Goal: Find specific page/section: Find specific page/section

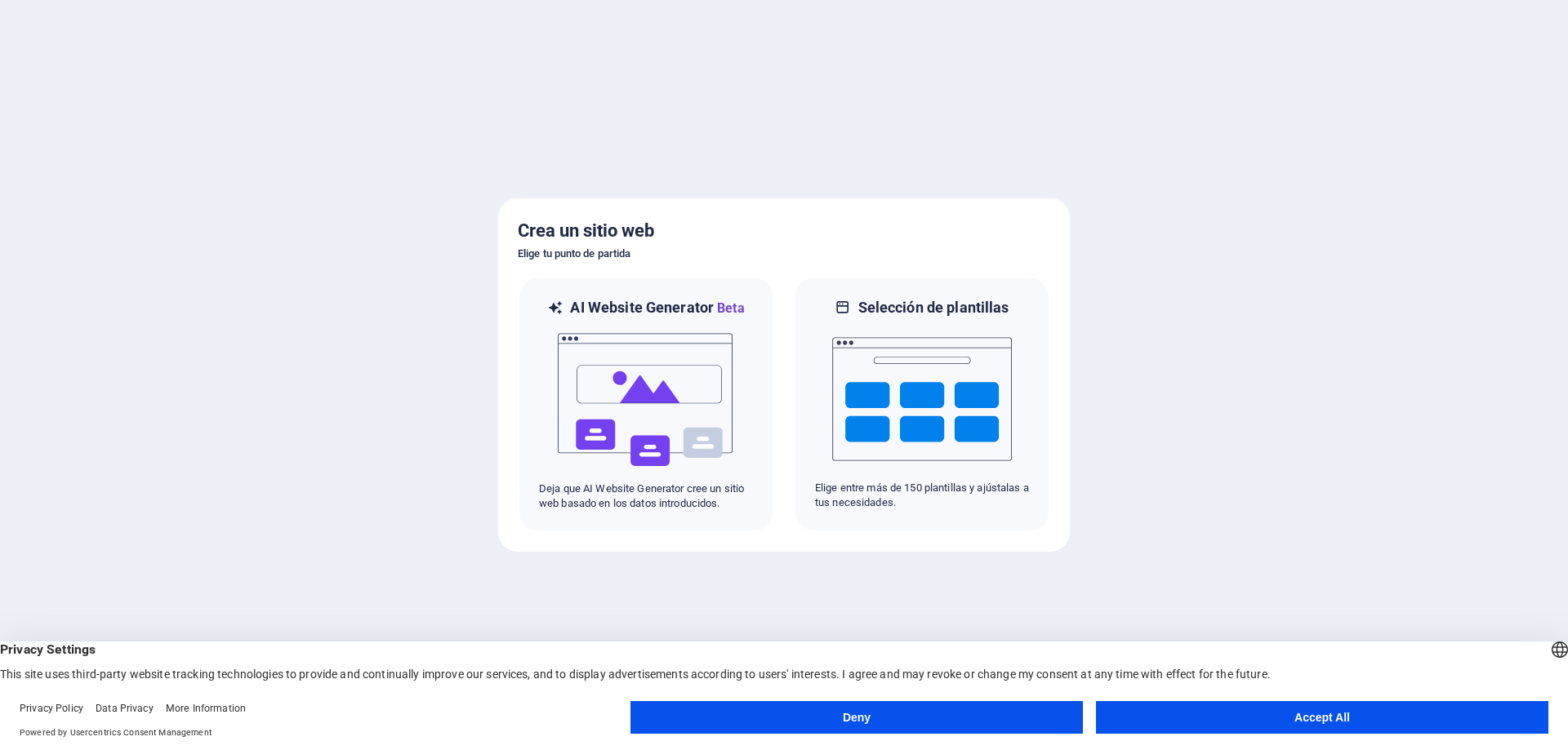
click at [1203, 729] on button "Accept All" at bounding box center [1322, 718] width 453 height 32
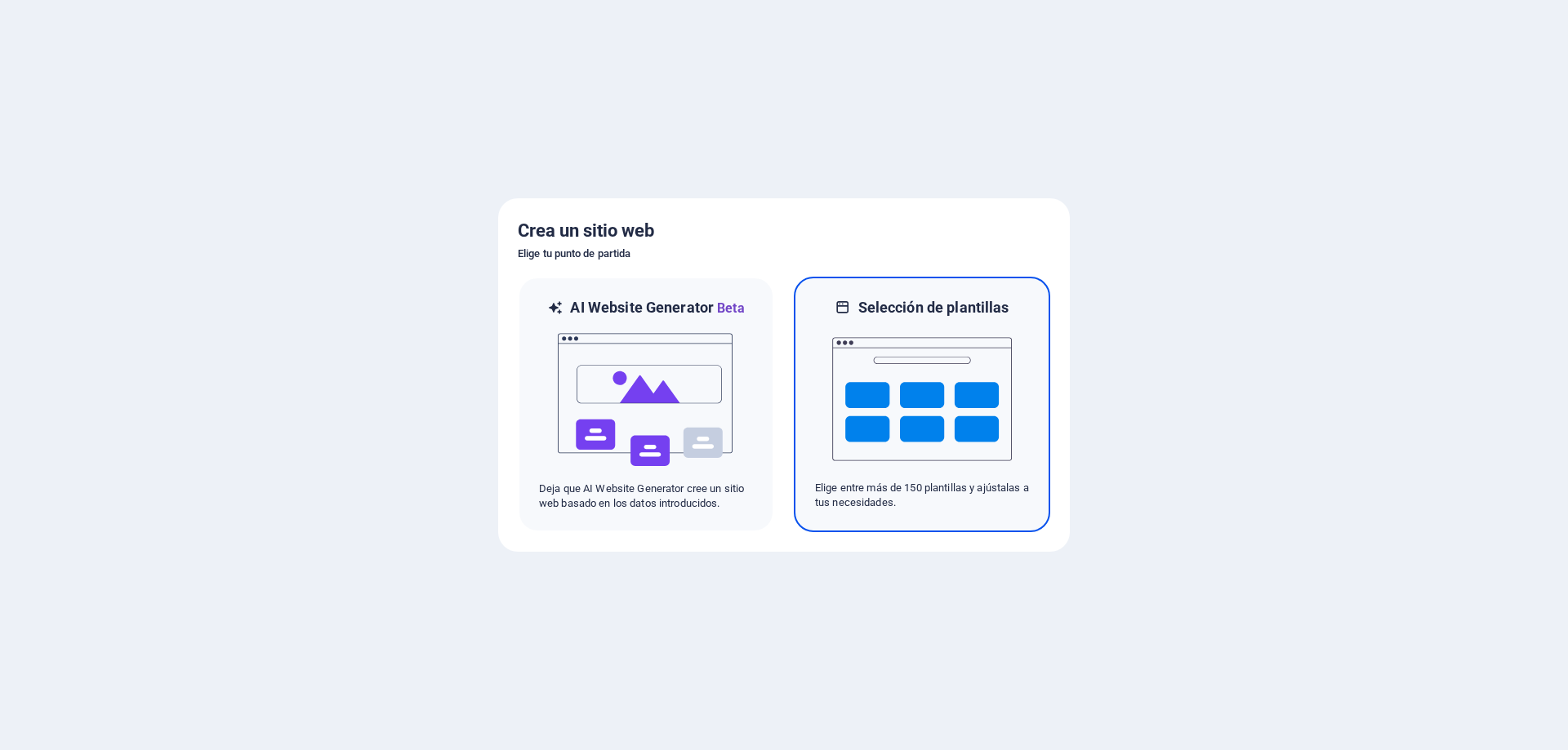
click at [875, 412] on img at bounding box center [922, 399] width 180 height 163
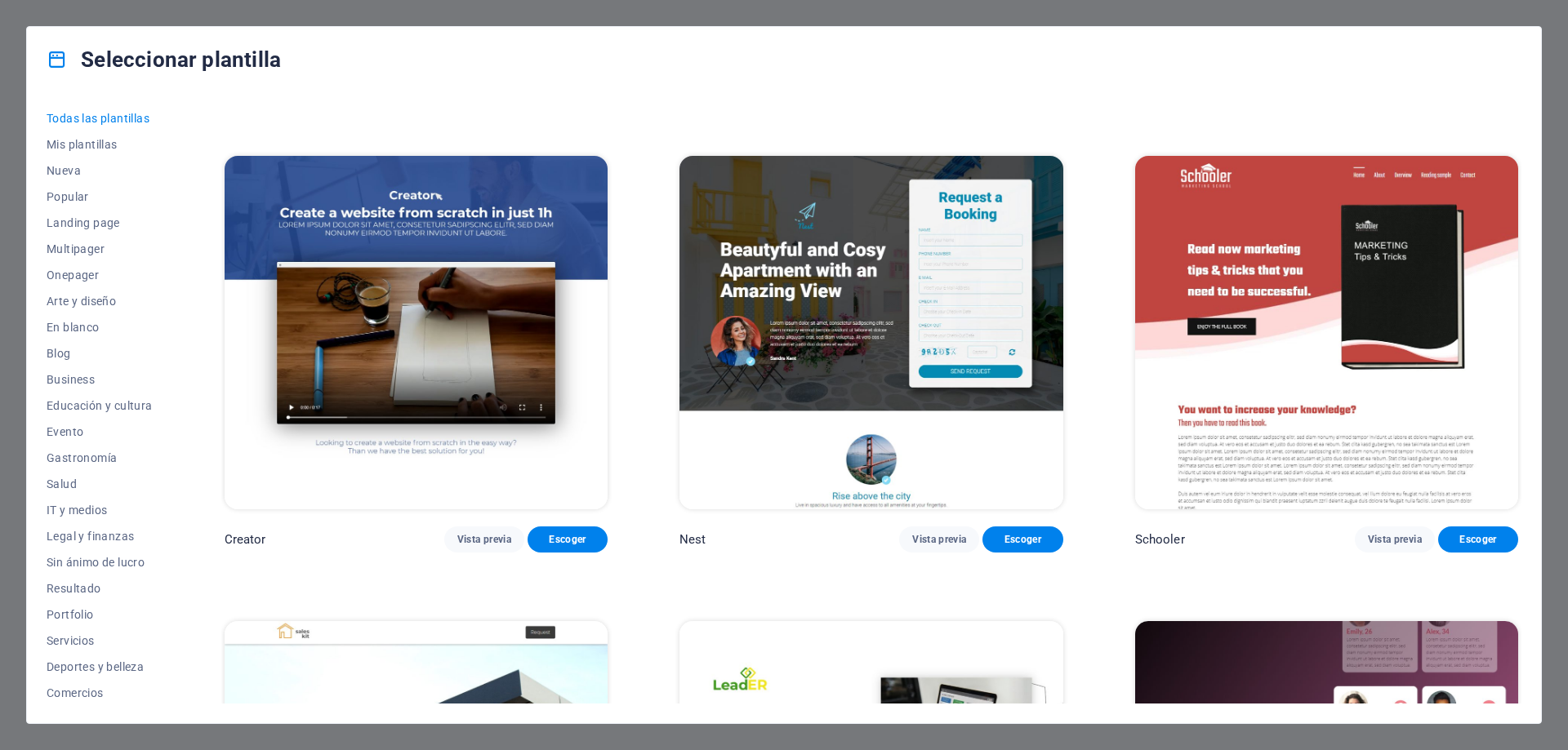
scroll to position [25268, 0]
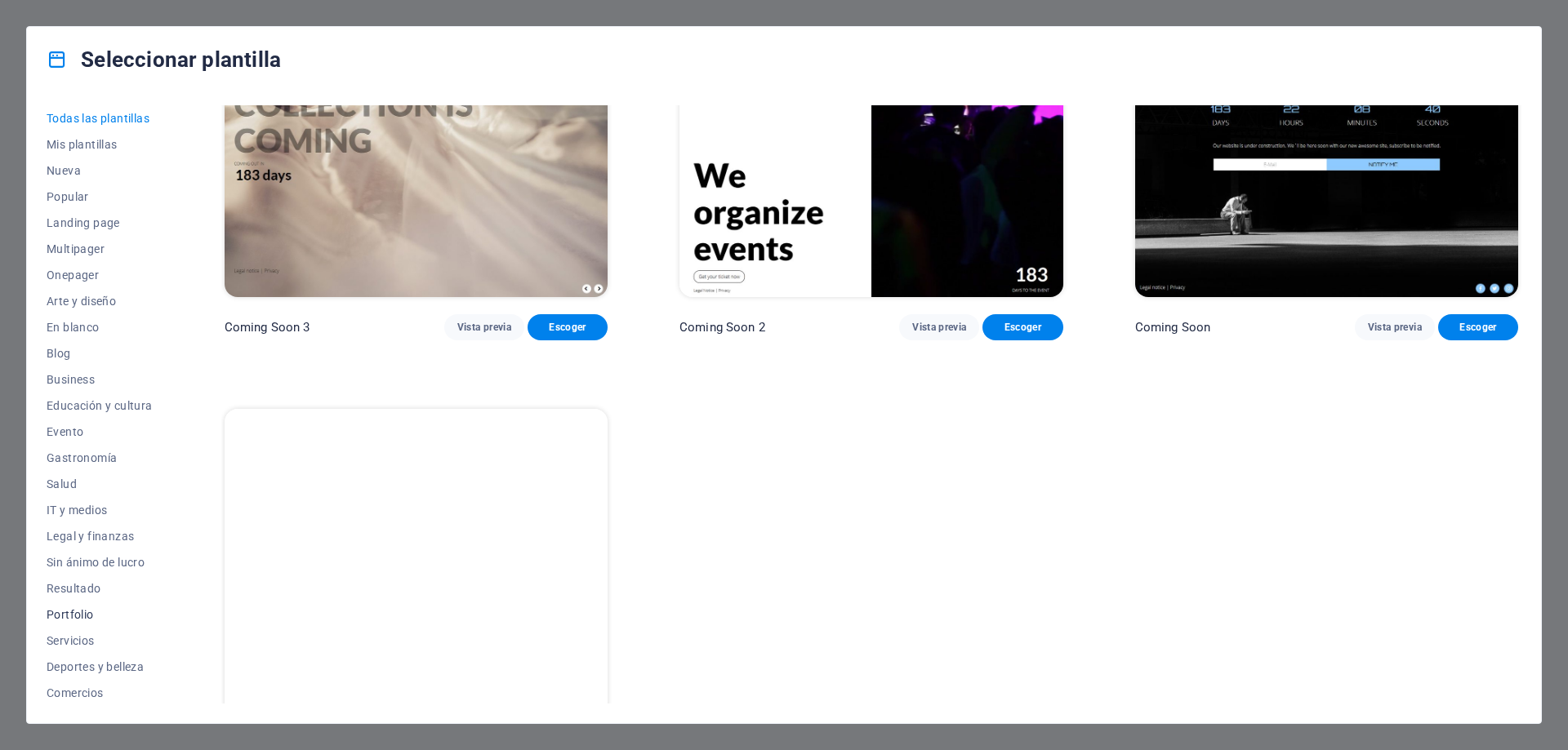
click at [67, 621] on button "Portfolio" at bounding box center [99, 614] width 106 height 27
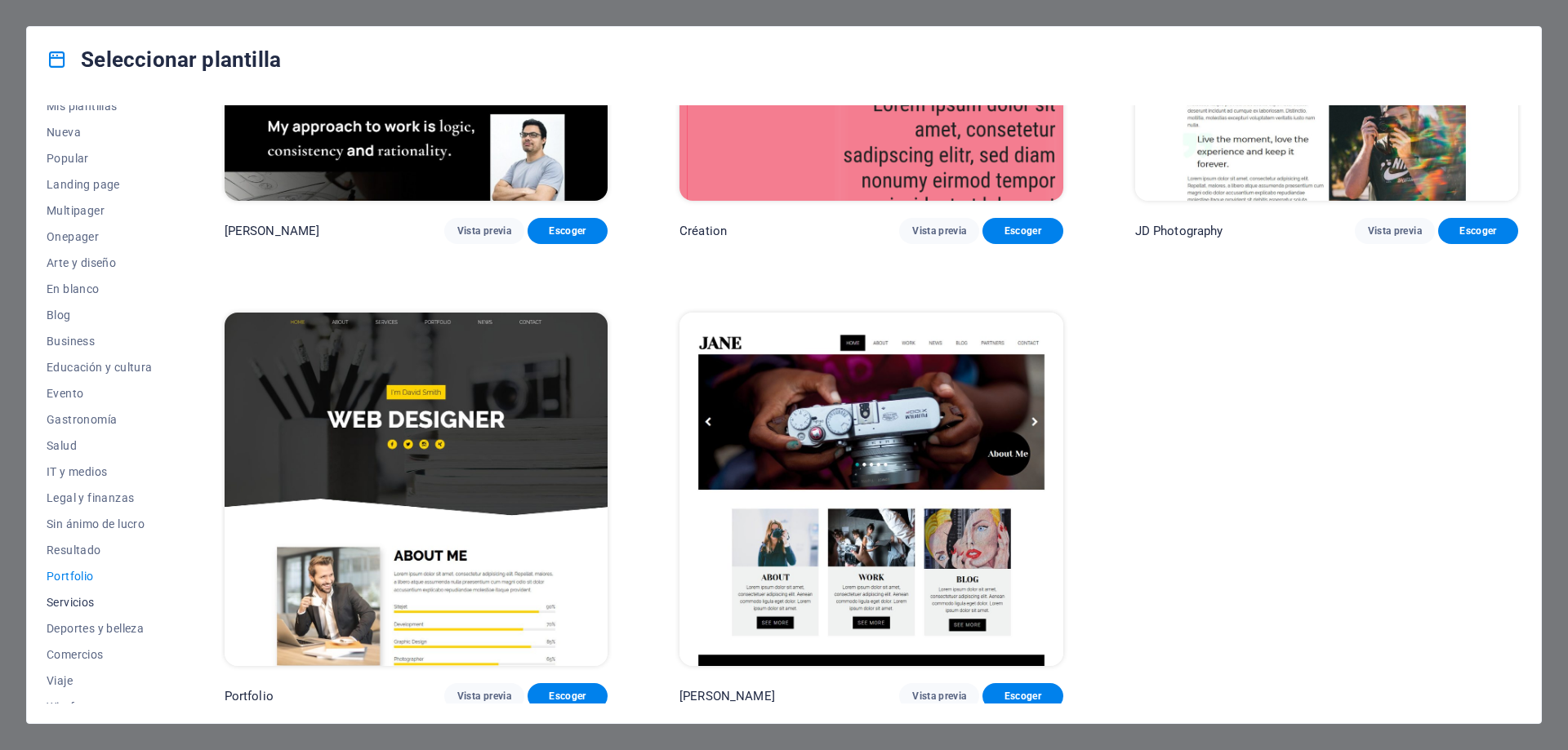
scroll to position [55, 0]
click at [109, 688] on span "Wireframe" at bounding box center [99, 690] width 106 height 13
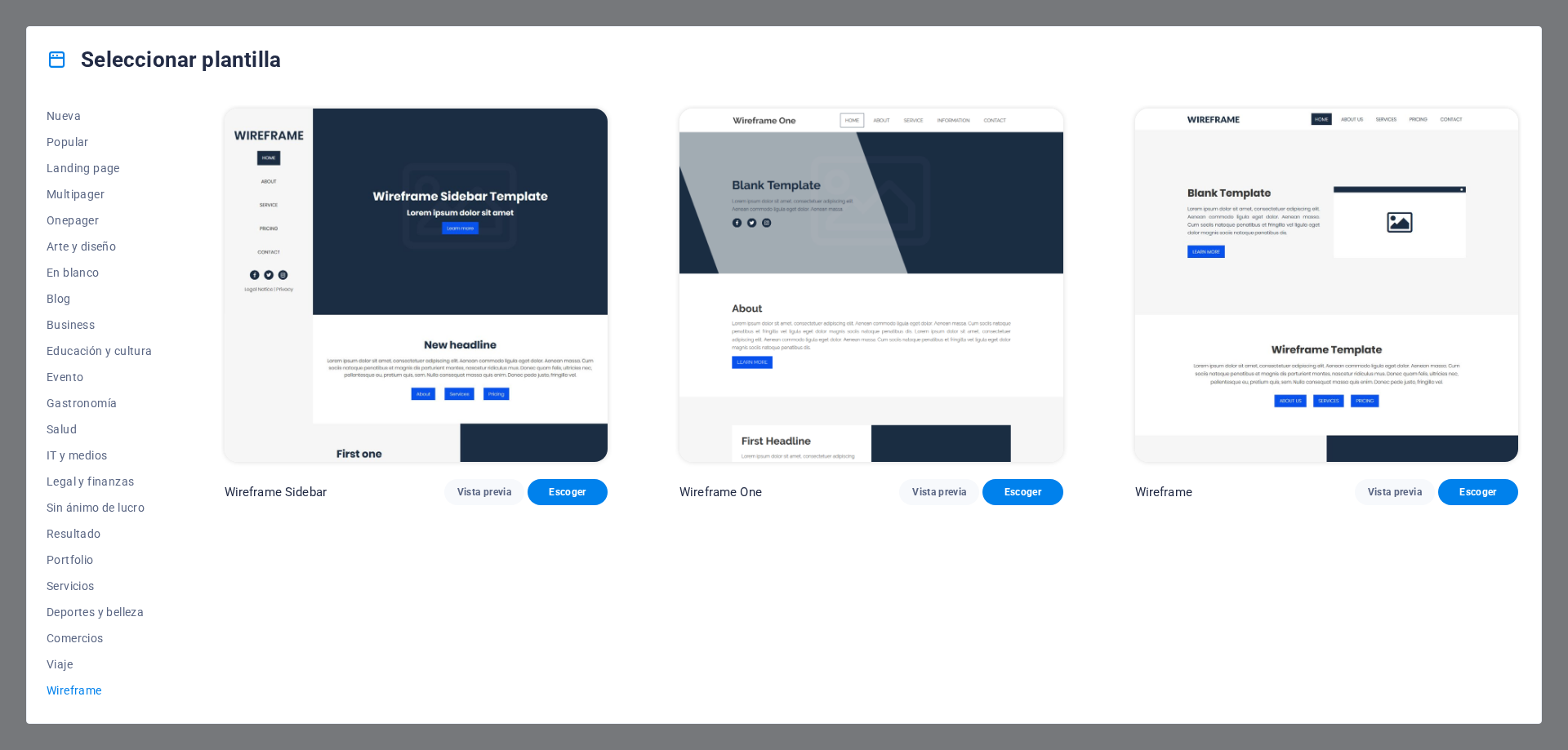
click at [1555, 252] on div "Seleccionar plantilla Todas las plantillas Mis plantillas Nueva Popular Landing…" at bounding box center [784, 375] width 1568 height 750
click at [15, 31] on div "Seleccionar plantilla Todas las plantillas Mis plantillas Nueva Popular Landing…" at bounding box center [784, 375] width 1568 height 750
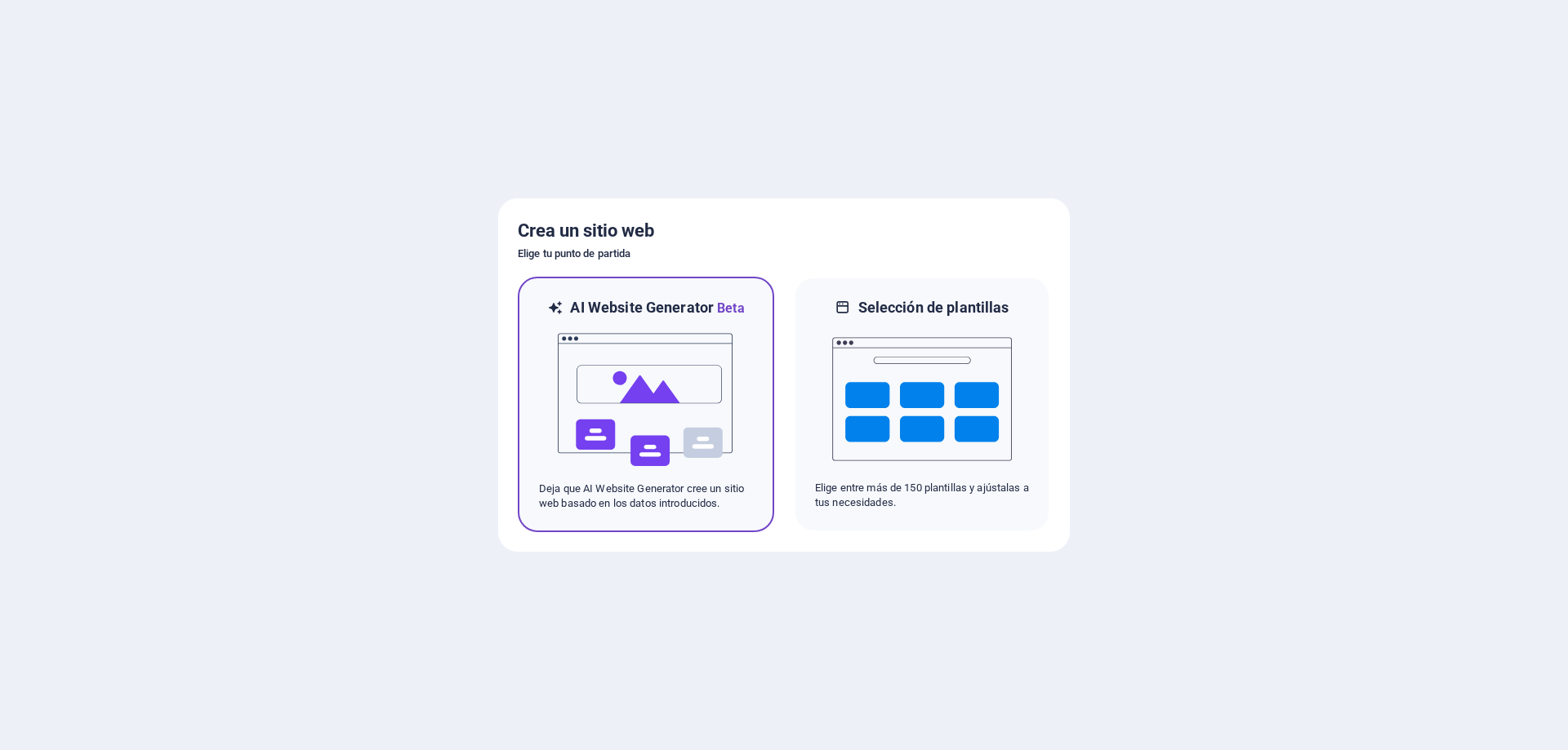
click at [580, 349] on img at bounding box center [646, 399] width 180 height 163
